Goal: Task Accomplishment & Management: Use online tool/utility

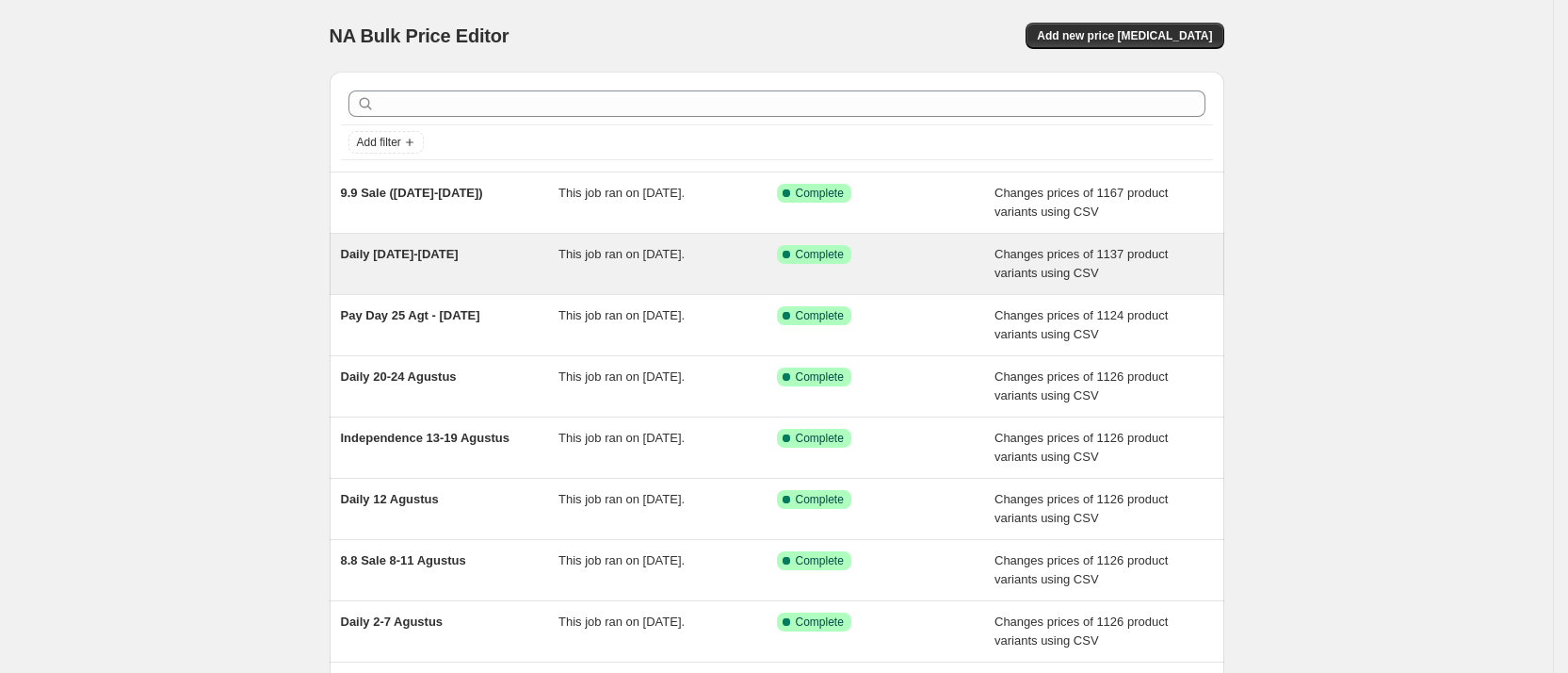
click at [493, 280] on div "Daily [DATE]-[DATE]" at bounding box center [450, 264] width 219 height 38
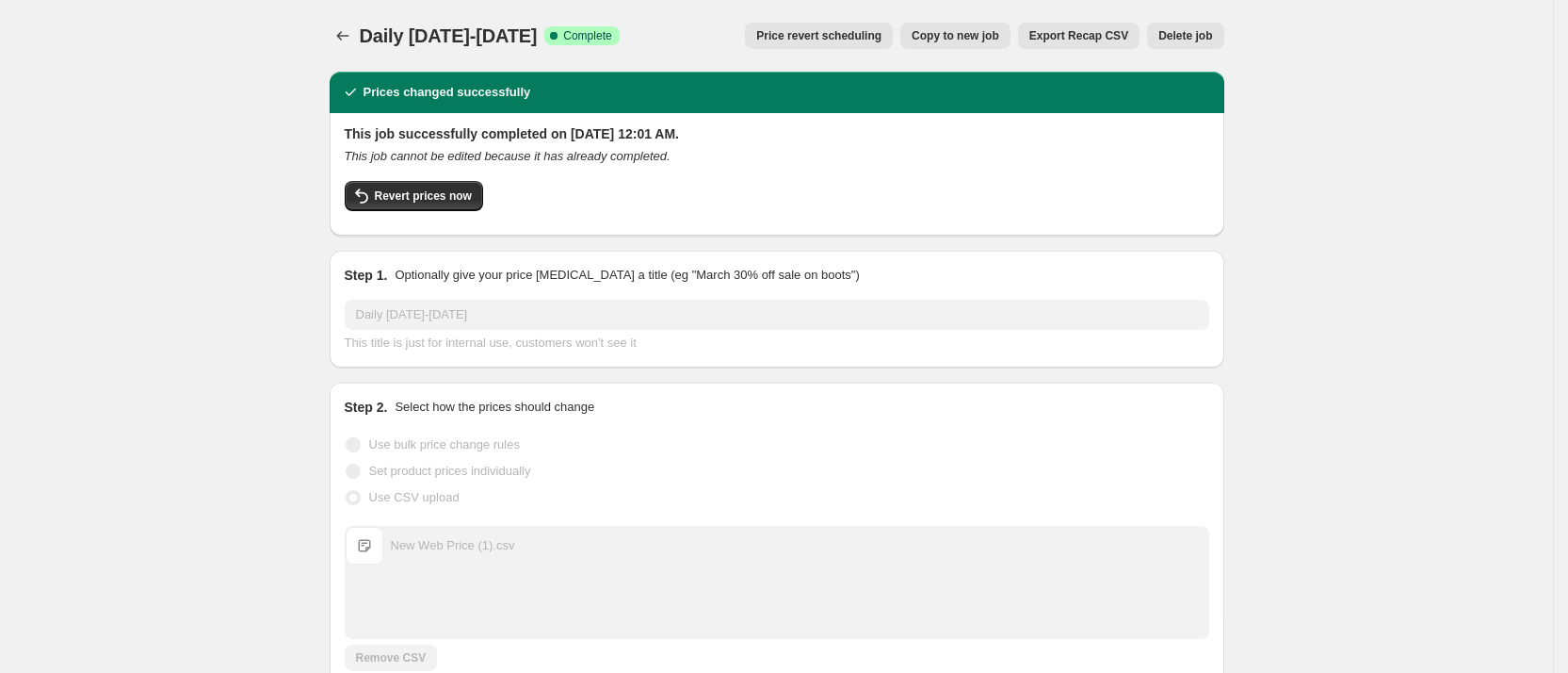
click at [979, 34] on span "Copy to new job" at bounding box center [955, 36] width 88 height 15
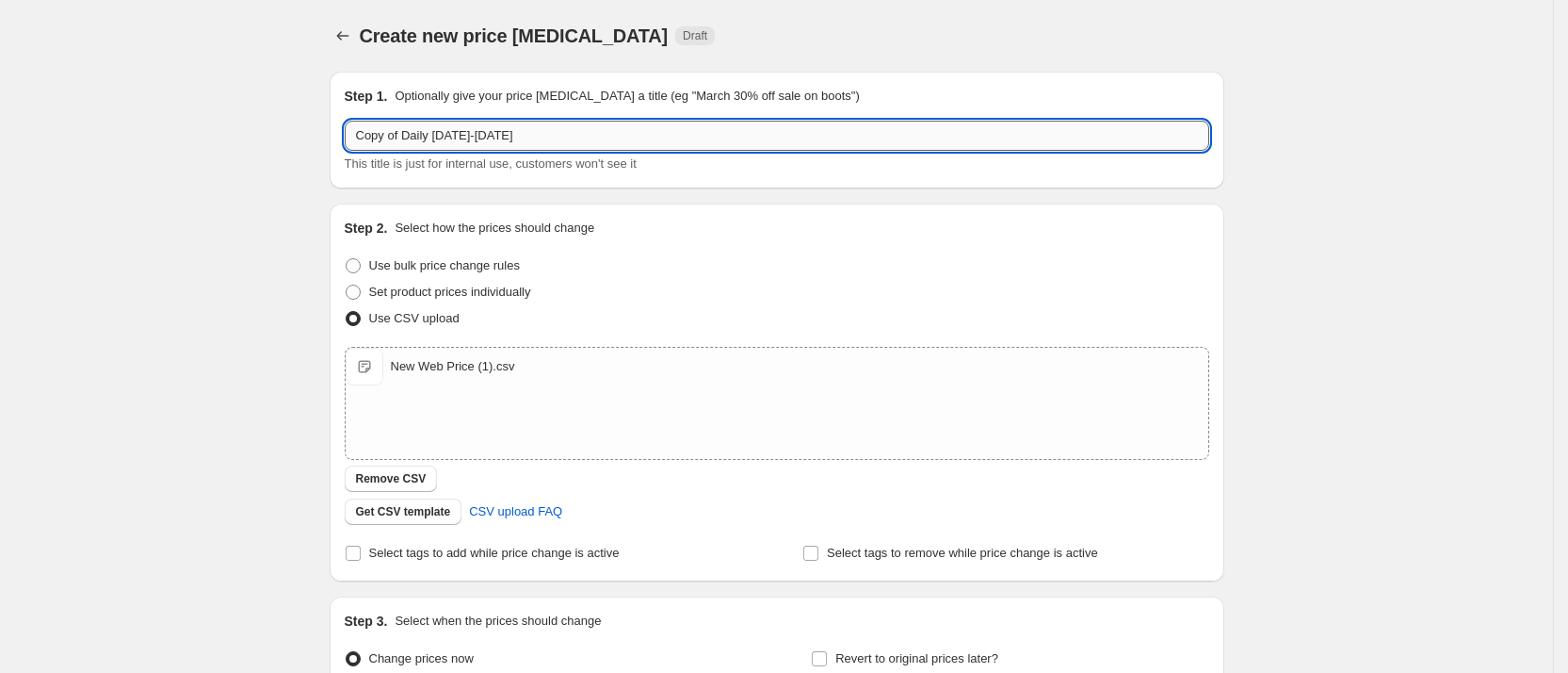
click at [405, 137] on input "Copy of Daily [DATE]-[DATE]" at bounding box center [776, 136] width 865 height 30
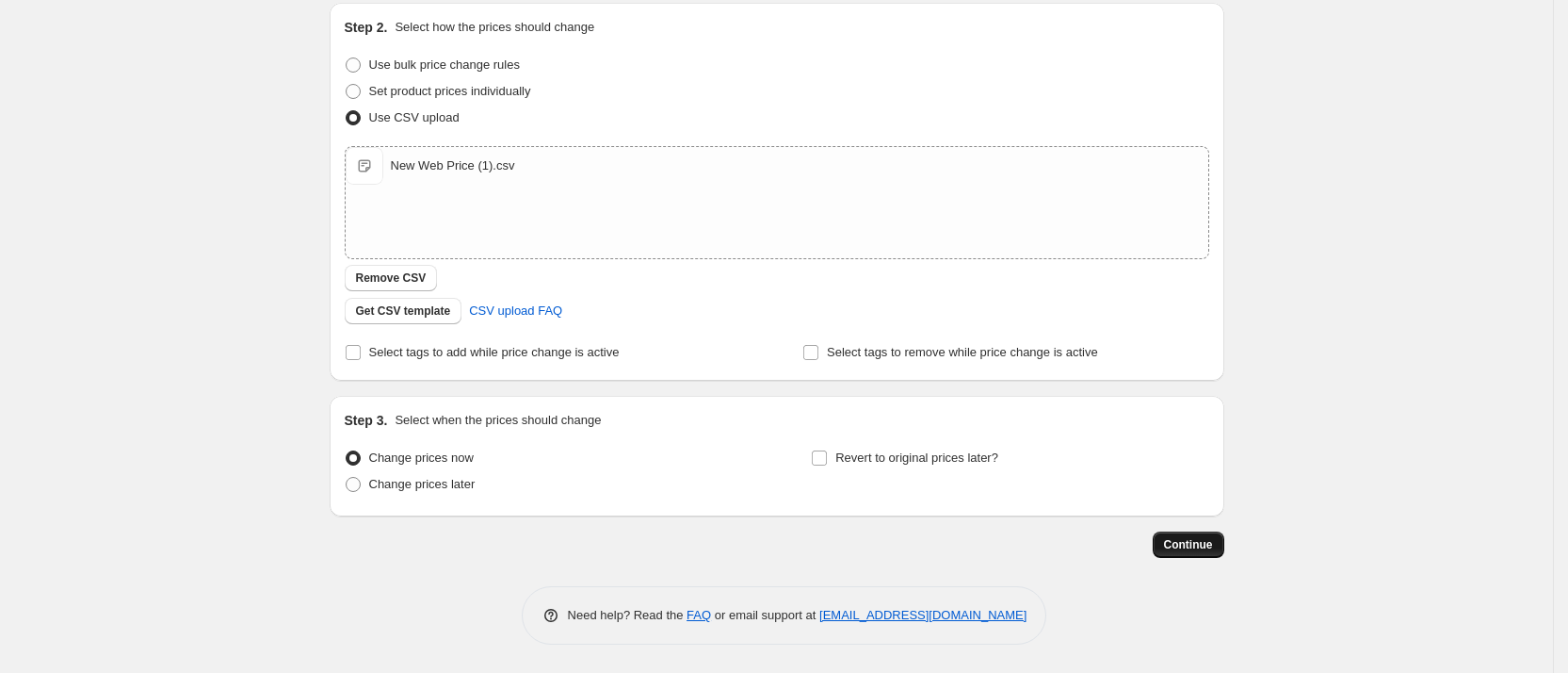
type input "Daily [DATE]-[DATE]"
click at [1194, 556] on button "Continue" at bounding box center [1187, 544] width 71 height 27
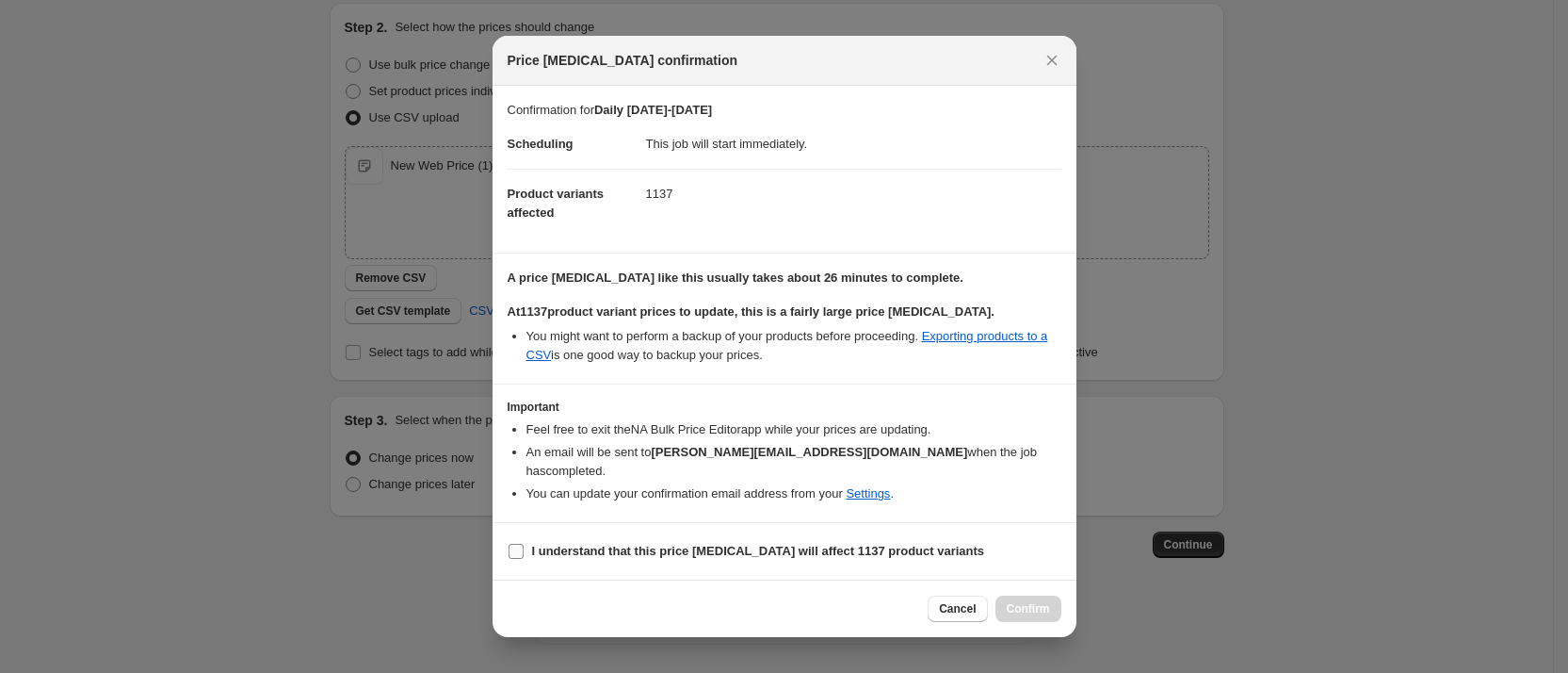
click at [712, 544] on b "I understand that this price [MEDICAL_DATA] will affect 1137 product variants" at bounding box center [758, 550] width 453 height 14
click at [523, 544] on input "I understand that this price [MEDICAL_DATA] will affect 1137 product variants" at bounding box center [516, 551] width 15 height 15
checkbox input "true"
click at [1018, 595] on button "Confirm" at bounding box center [1028, 608] width 66 height 27
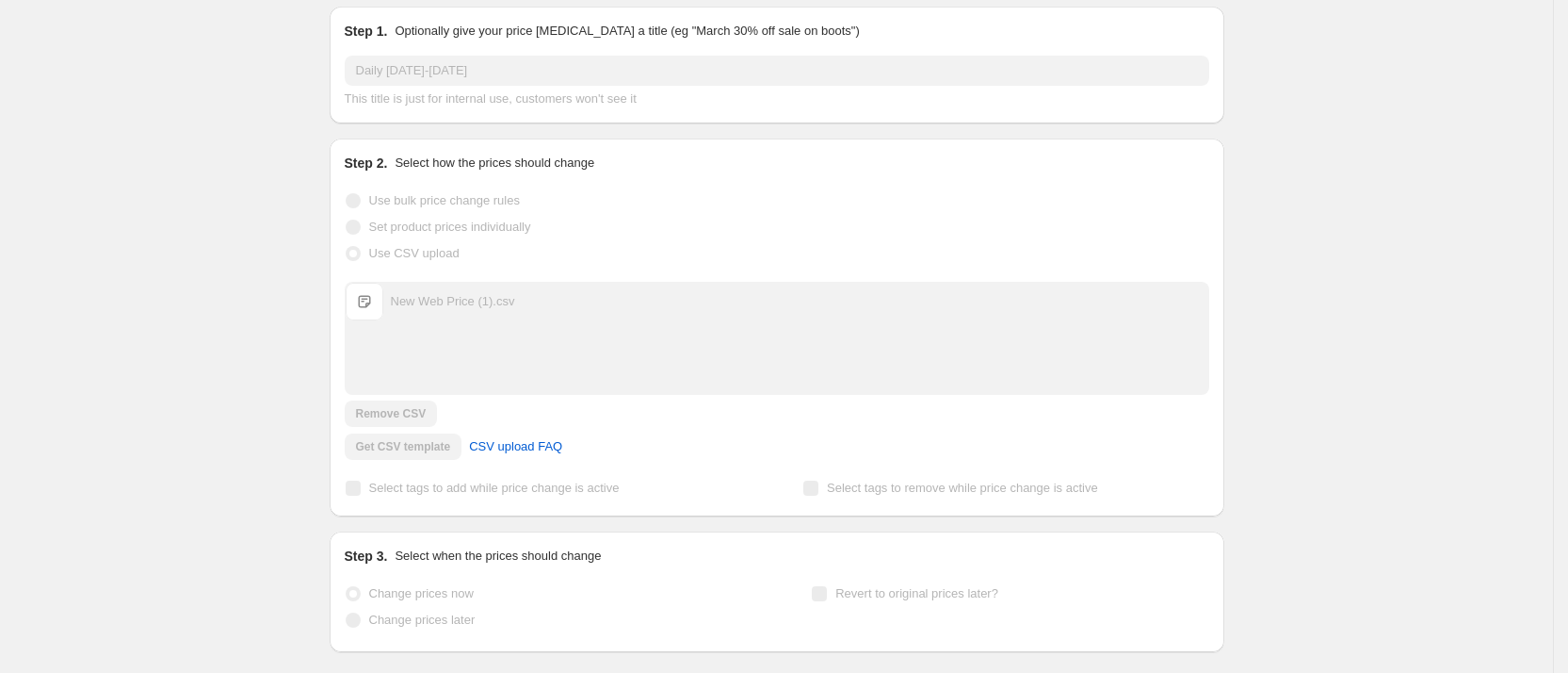
scroll to position [249, 0]
